Goal: Task Accomplishment & Management: Complete application form

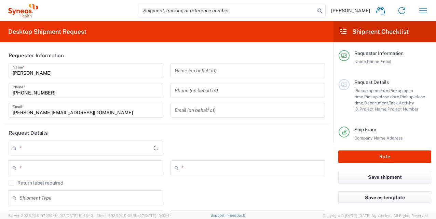
type input "[GEOGRAPHIC_DATA]"
type input "8350"
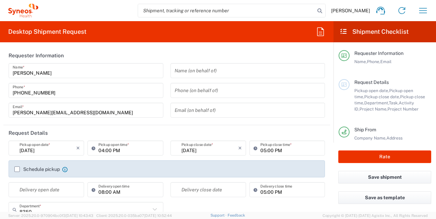
type input "Syneos Health [GEOGRAPHIC_DATA] K.K. ([GEOGRAPHIC_DATA])"
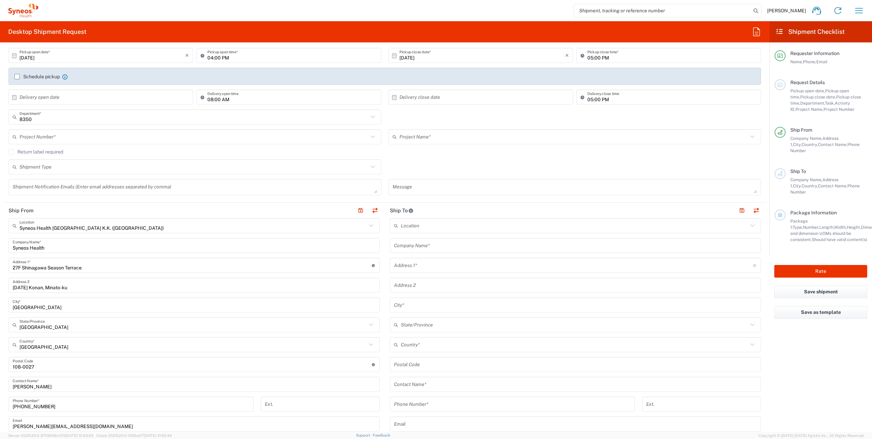
scroll to position [27, 0]
